Goal: Information Seeking & Learning: Understand process/instructions

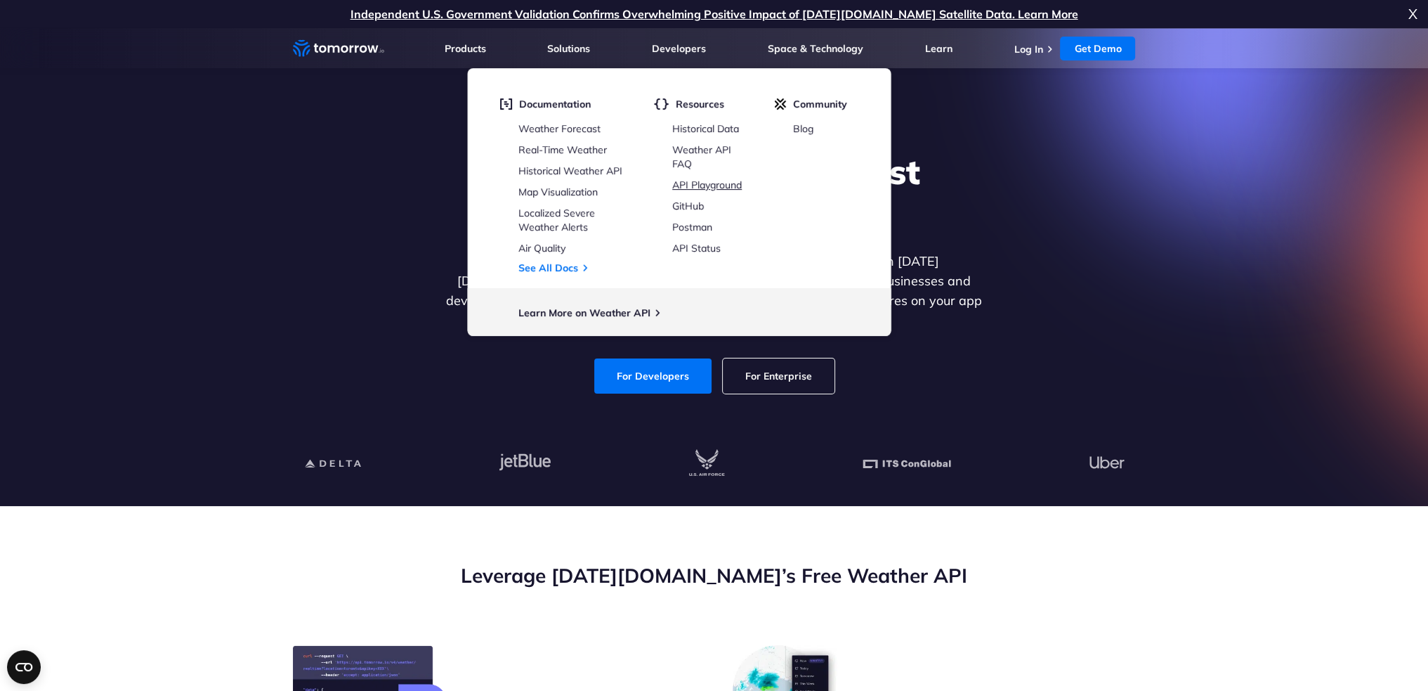
click at [703, 183] on link "API Playground" at bounding box center [707, 184] width 70 height 13
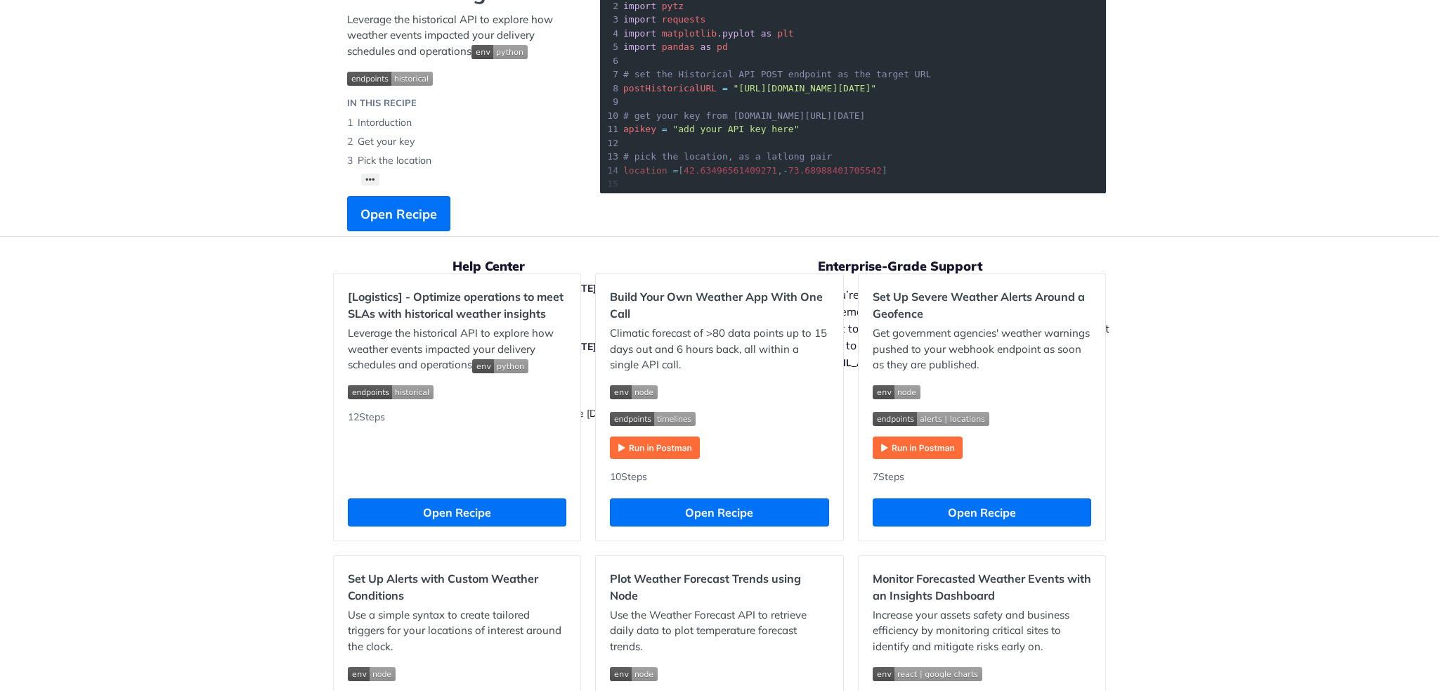
scroll to position [141, 0]
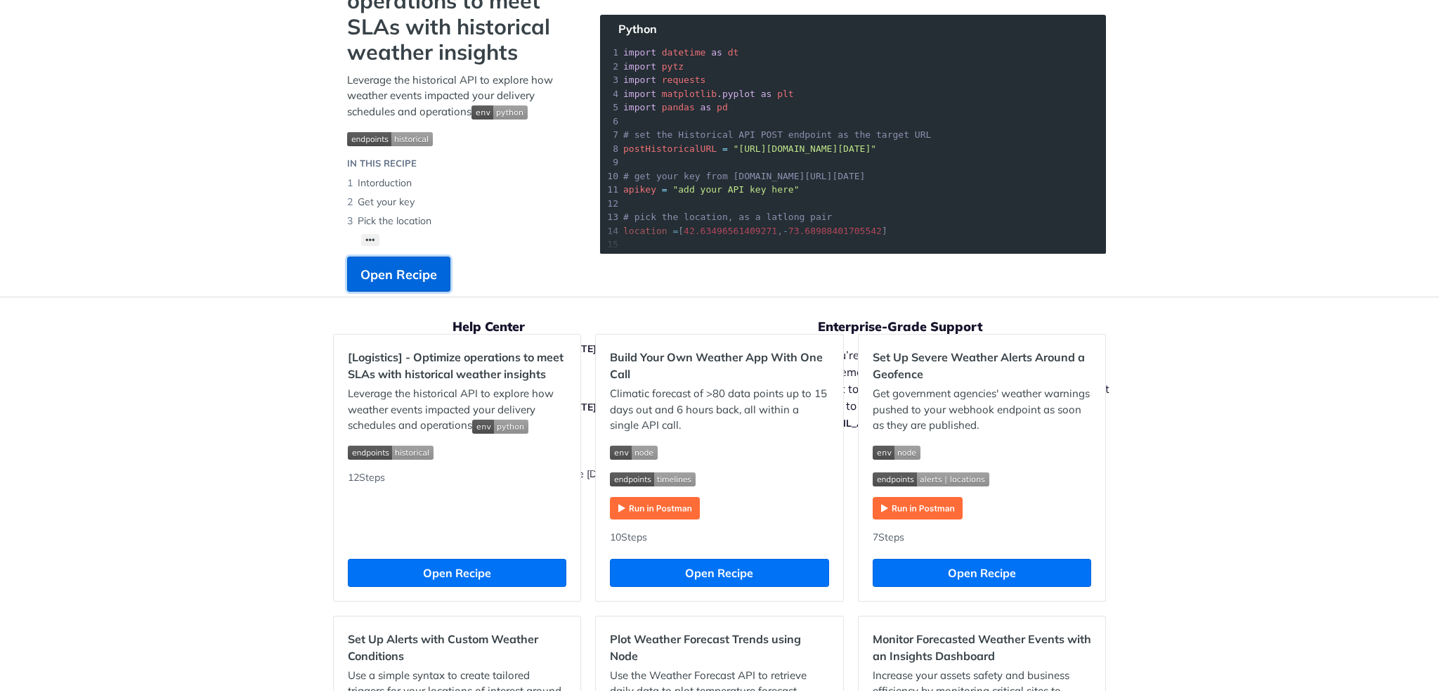
click at [415, 267] on span "Open Recipe" at bounding box center [398, 274] width 77 height 19
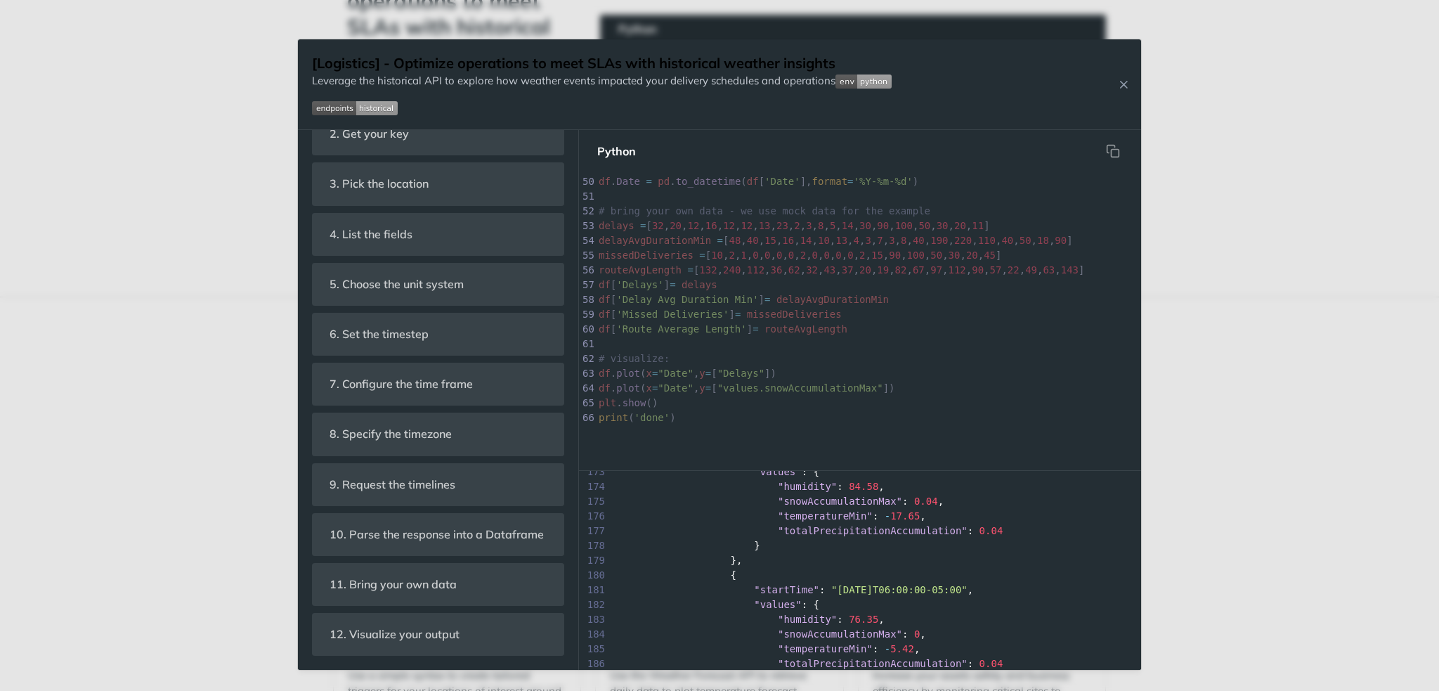
scroll to position [2656, 0]
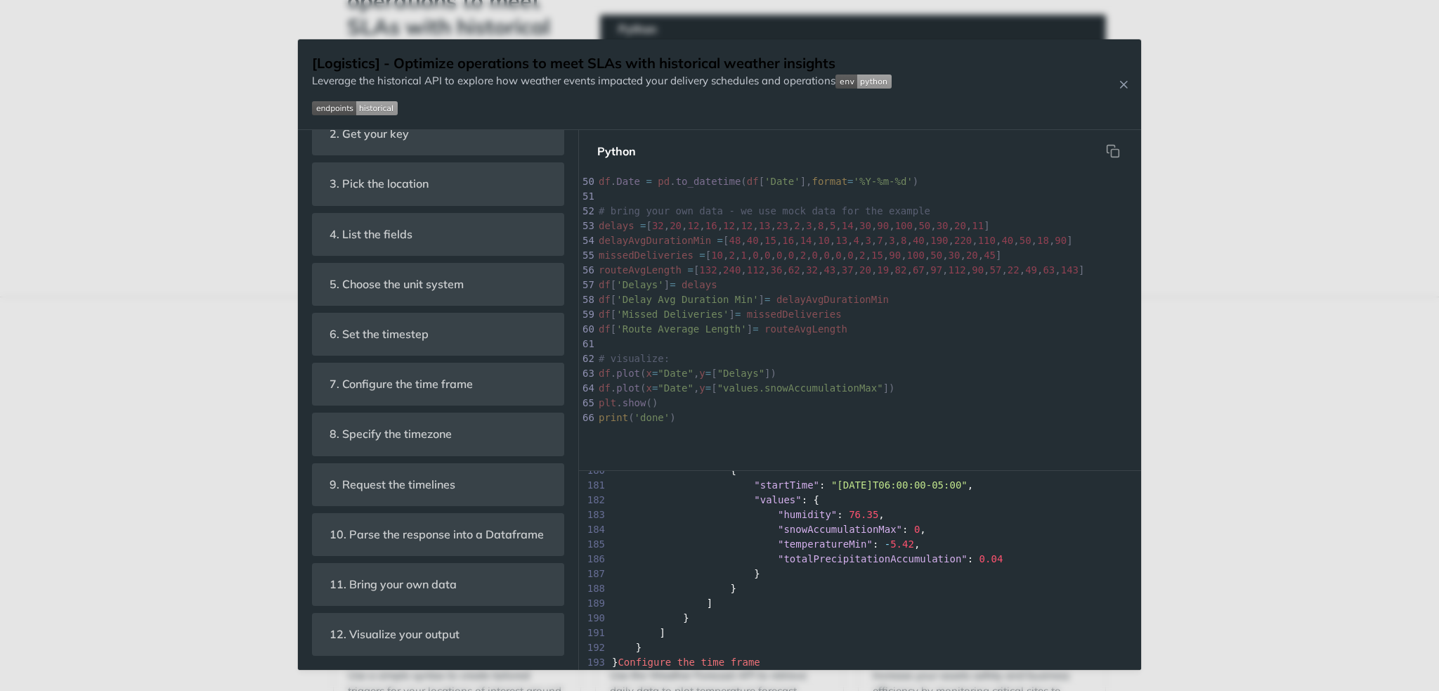
click at [1220, 463] on div "Jump to Content Reference Recipes FAQs Help Center Blog API Status Recipes Refe…" at bounding box center [719, 345] width 1439 height 691
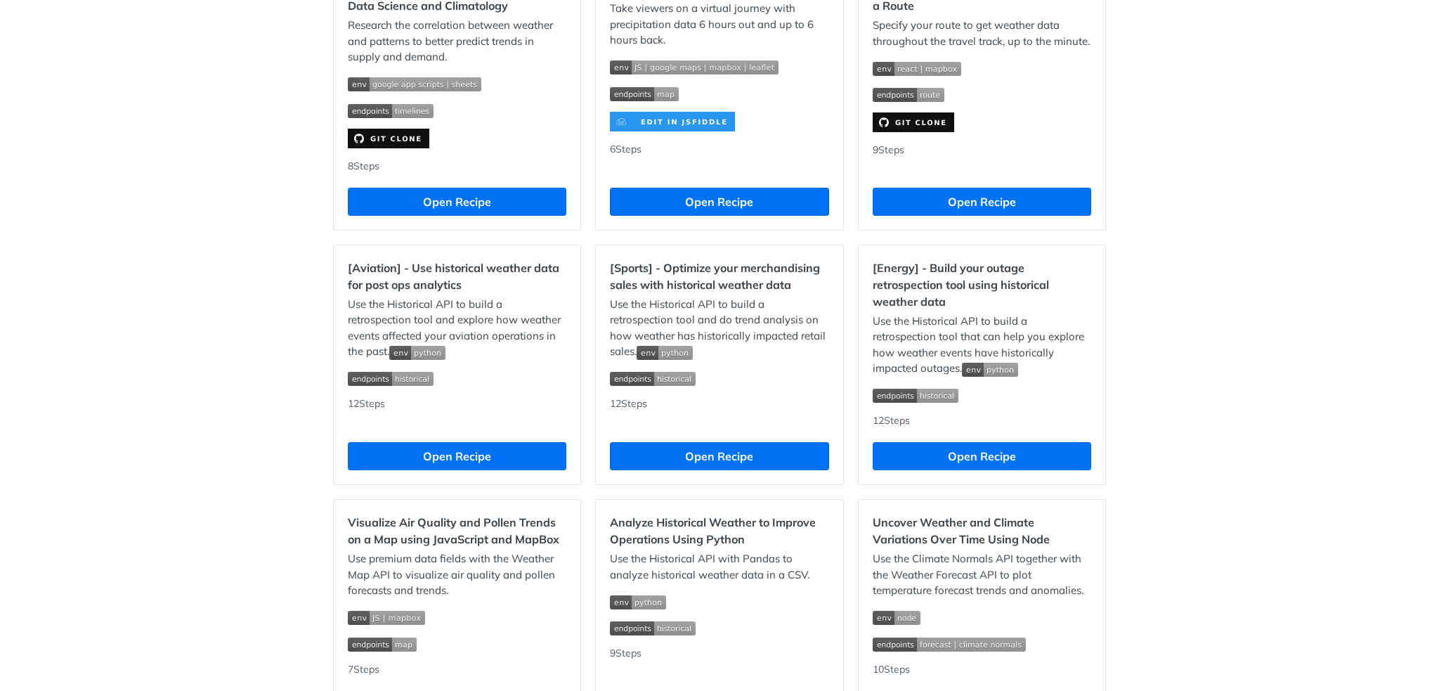
scroll to position [1172, 0]
